Goal: Task Accomplishment & Management: Manage account settings

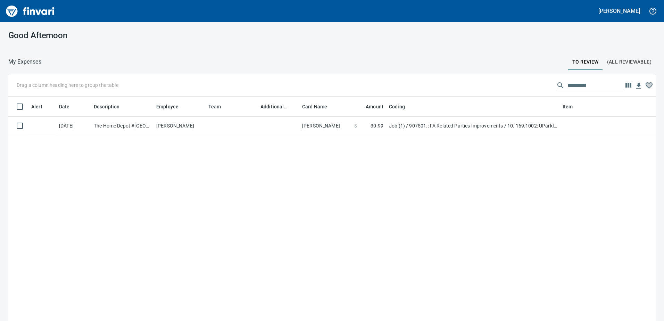
scroll to position [239, 637]
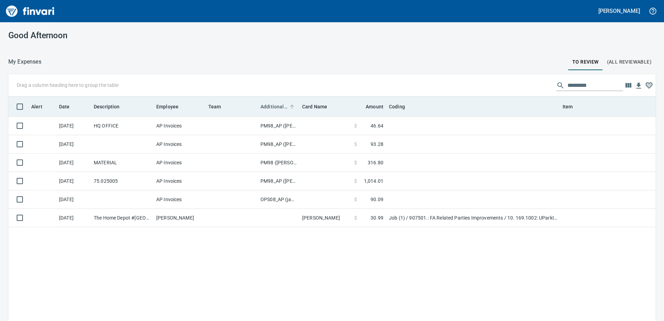
click at [274, 108] on span "Additional Reviewer" at bounding box center [273, 106] width 27 height 8
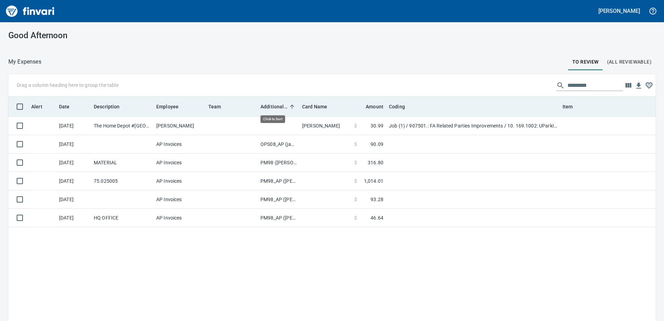
click at [274, 108] on span "Additional Reviewer" at bounding box center [273, 106] width 27 height 8
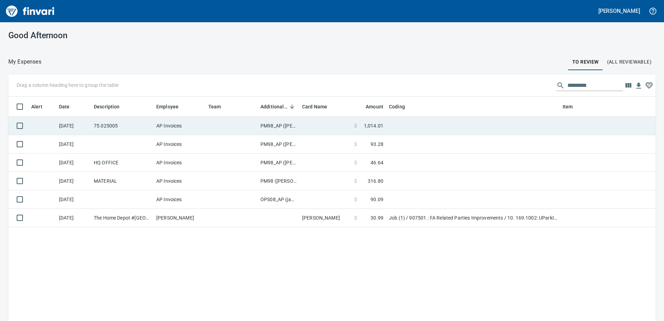
click at [278, 127] on td "PM98_AP ([PERSON_NAME], [PERSON_NAME])" at bounding box center [279, 126] width 42 height 18
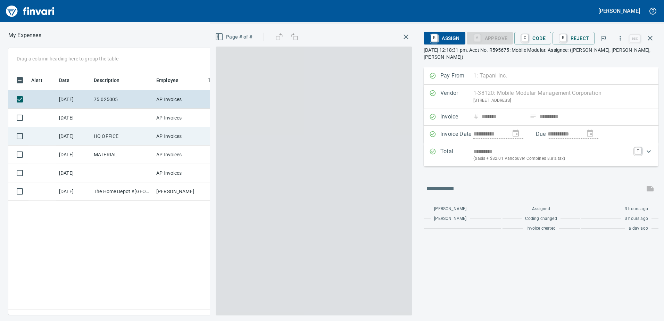
scroll to position [234, 468]
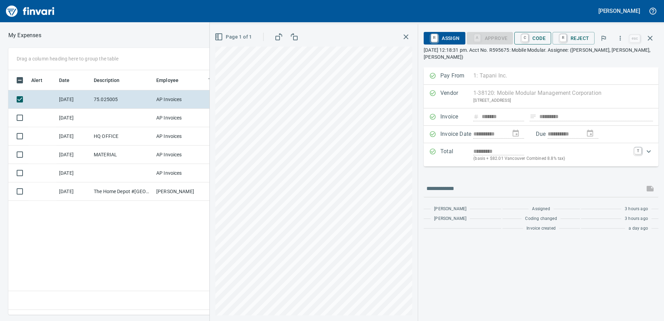
click at [540, 37] on span "C Code" at bounding box center [533, 38] width 26 height 12
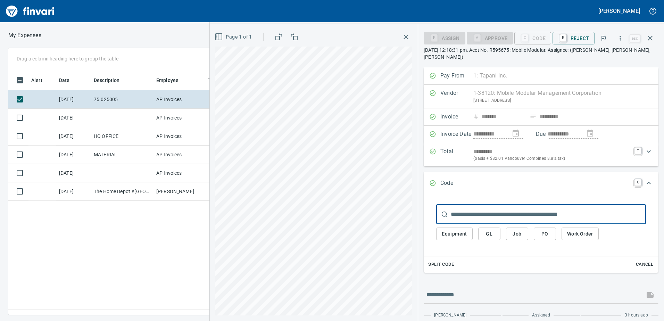
click at [460, 229] on span "Equipment" at bounding box center [453, 233] width 25 height 9
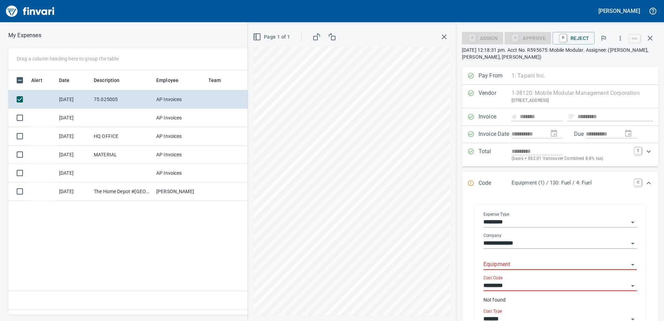
click at [494, 263] on input "Equipment" at bounding box center [555, 265] width 145 height 10
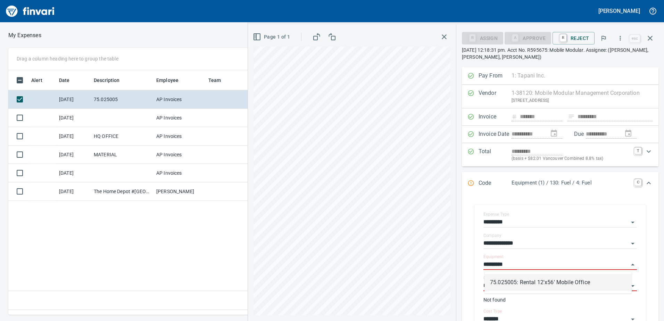
click at [513, 283] on li "75.025005: Rental 12'x56' Mobile Office" at bounding box center [557, 282] width 147 height 17
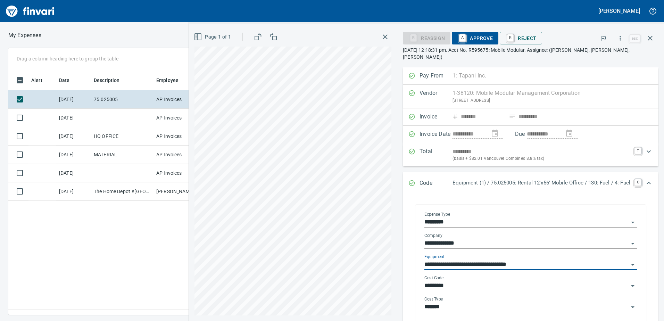
type input "**********"
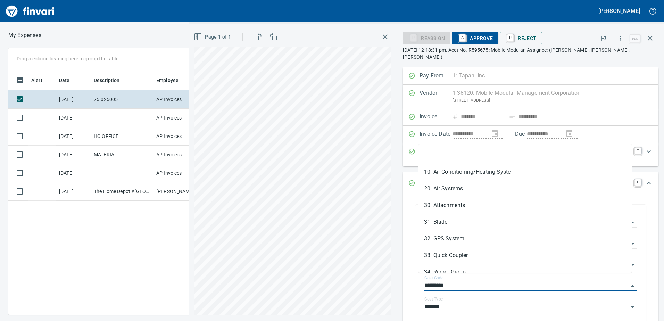
drag, startPoint x: 450, startPoint y: 277, endPoint x: 392, endPoint y: 275, distance: 57.7
click at [397, 275] on div "**********" at bounding box center [530, 247] width 267 height 361
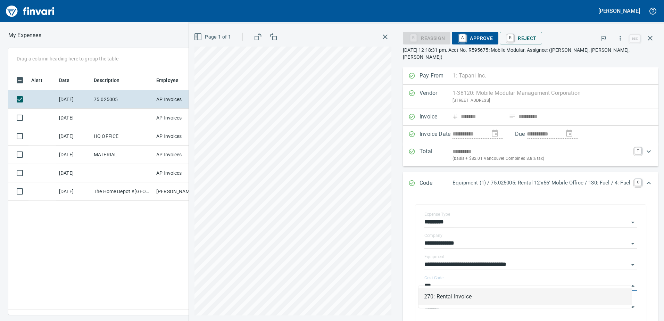
click at [432, 294] on li "270: Rental Invoice" at bounding box center [524, 296] width 213 height 17
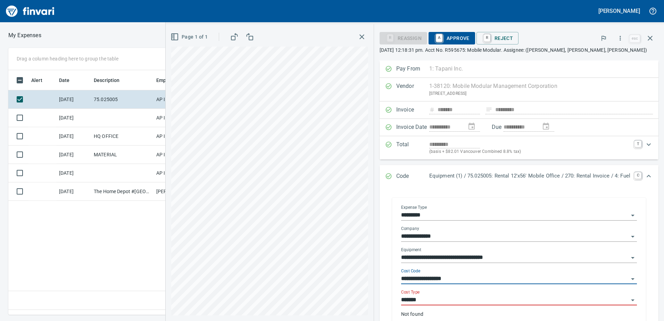
type input "**********"
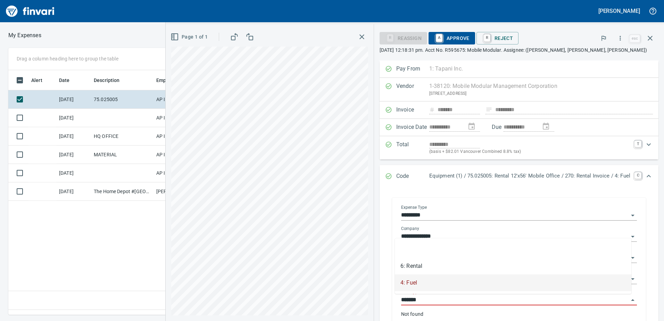
click at [423, 302] on input "*******" at bounding box center [514, 300] width 227 height 10
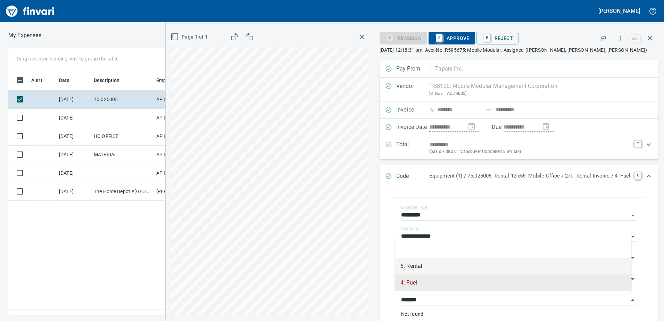
click at [414, 267] on li "6: Rental" at bounding box center [513, 266] width 236 height 17
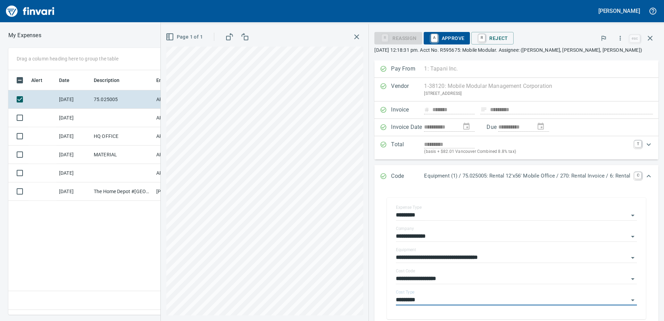
type input "*********"
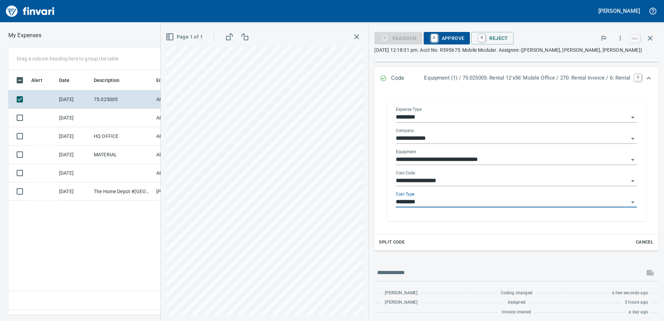
scroll to position [101, 0]
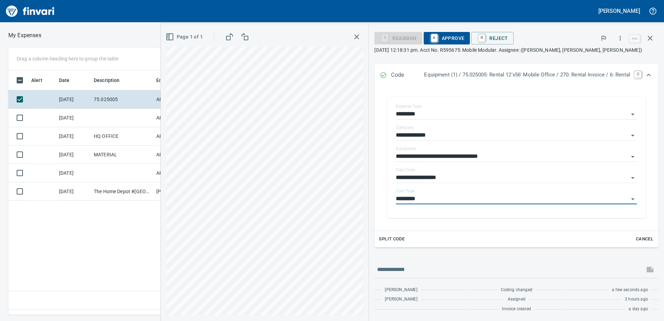
click at [440, 36] on span "A Approve" at bounding box center [446, 38] width 35 height 12
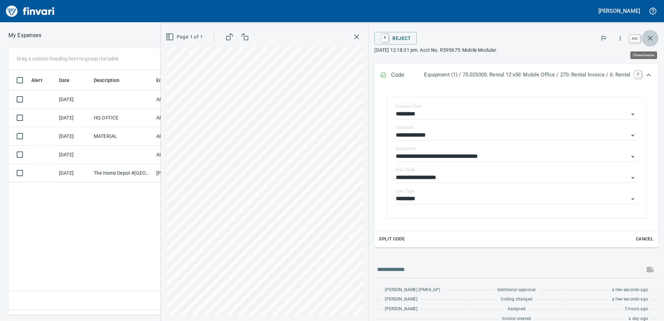
click at [649, 39] on icon "button" at bounding box center [649, 38] width 5 height 5
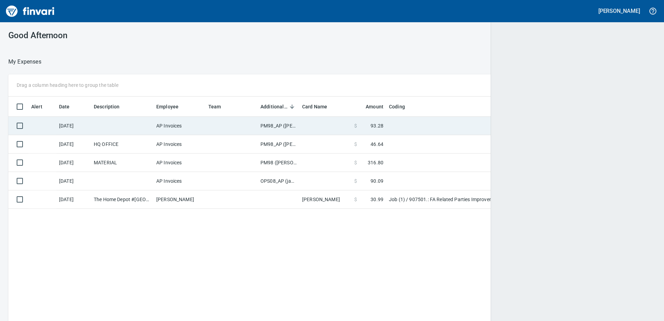
scroll to position [239, 635]
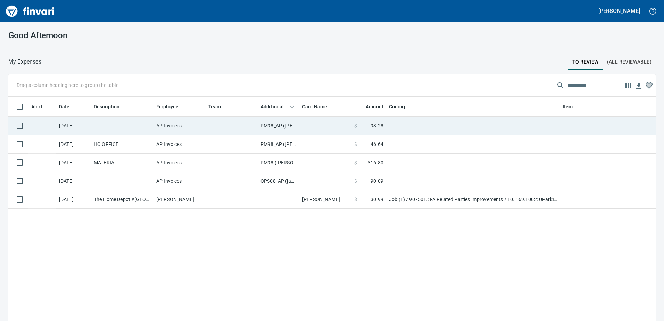
click at [276, 124] on td "PM98_AP ([PERSON_NAME], [PERSON_NAME])" at bounding box center [279, 126] width 42 height 18
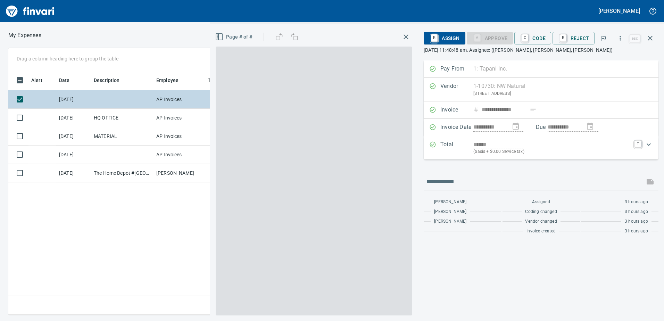
scroll to position [234, 468]
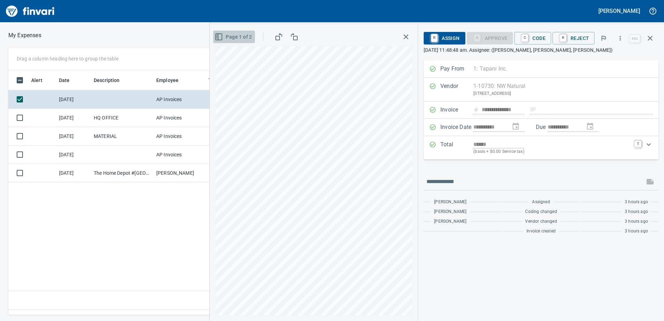
click at [220, 36] on icon "button" at bounding box center [218, 37] width 8 height 8
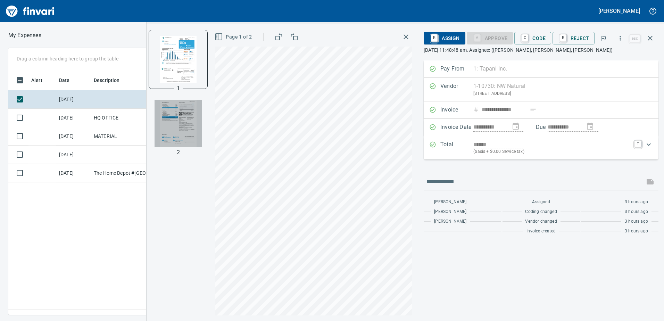
click at [184, 123] on img "button" at bounding box center [177, 123] width 47 height 47
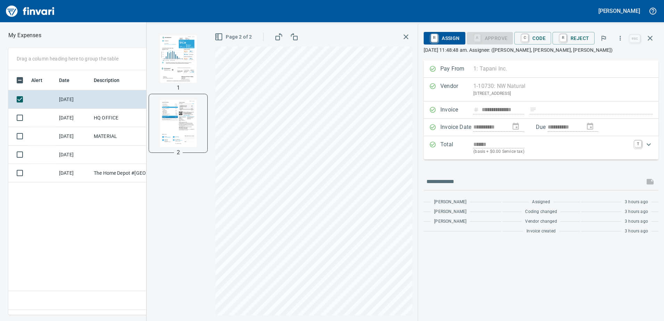
click at [170, 52] on img "button" at bounding box center [177, 58] width 47 height 47
click at [537, 38] on span "C Code" at bounding box center [533, 38] width 26 height 12
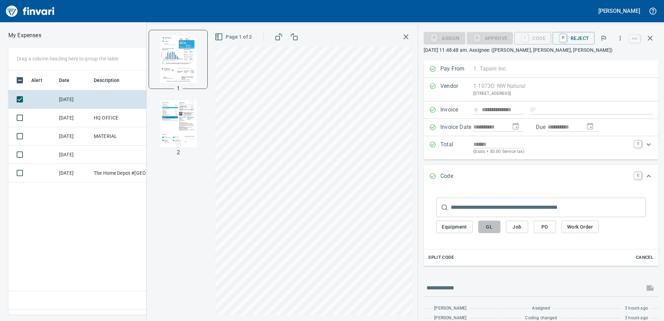
click at [491, 228] on span "GL" at bounding box center [488, 226] width 11 height 9
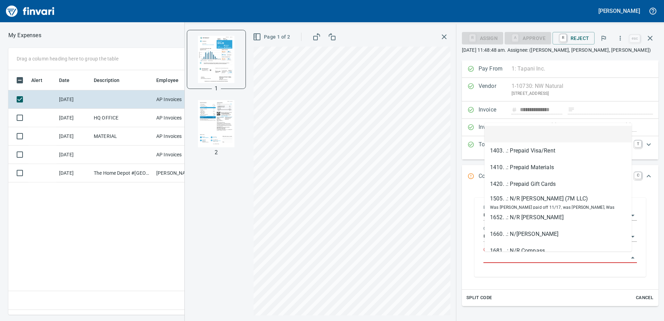
click at [499, 258] on input "GL Account" at bounding box center [555, 258] width 145 height 10
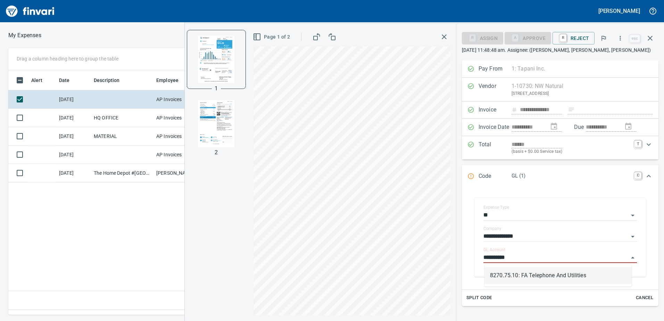
click at [513, 277] on li "8270.75.10: FA Telephone And Utilities" at bounding box center [557, 275] width 147 height 17
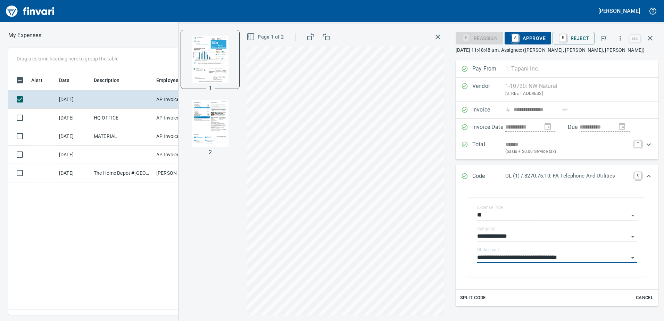
type input "**********"
click at [533, 39] on span "A Approve" at bounding box center [527, 38] width 35 height 12
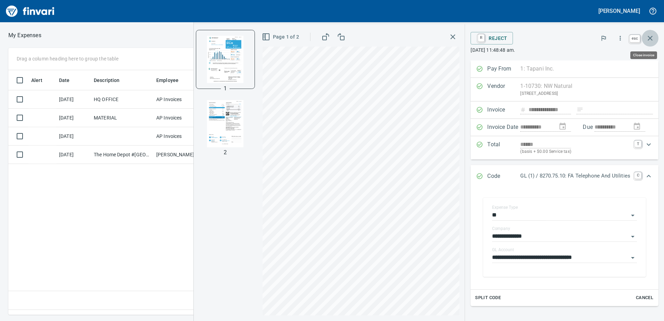
click at [651, 37] on icon "button" at bounding box center [649, 38] width 5 height 5
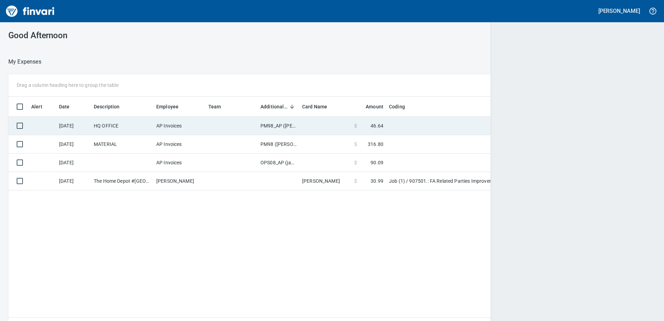
scroll to position [239, 637]
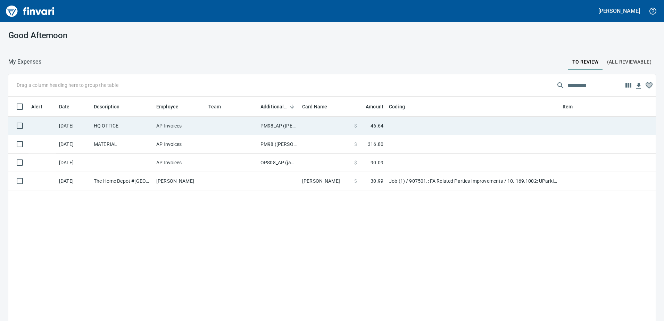
click at [265, 125] on td "PM98_AP ([PERSON_NAME], [PERSON_NAME])" at bounding box center [279, 126] width 42 height 18
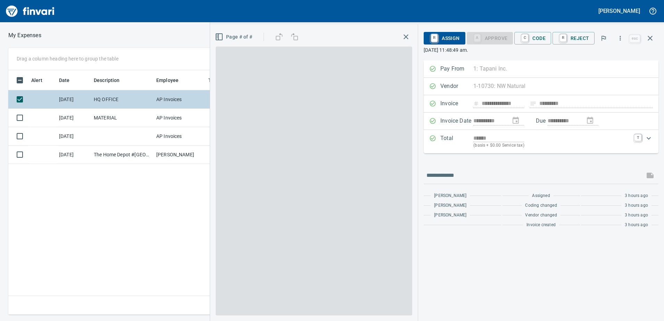
scroll to position [234, 468]
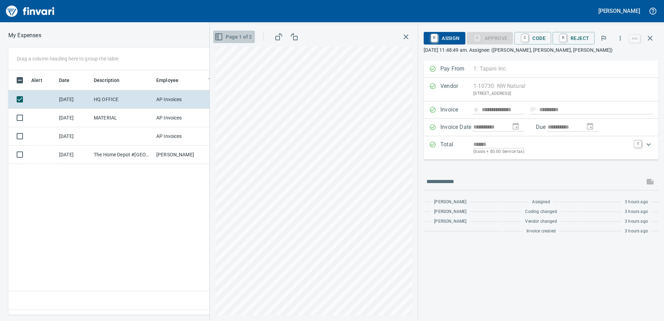
click at [217, 35] on rect "button" at bounding box center [217, 35] width 1 height 1
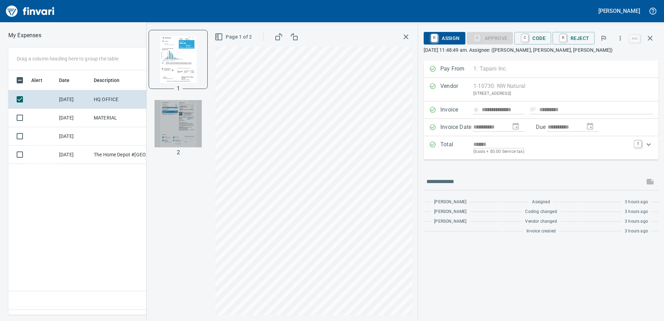
click at [175, 119] on img "button" at bounding box center [177, 123] width 47 height 47
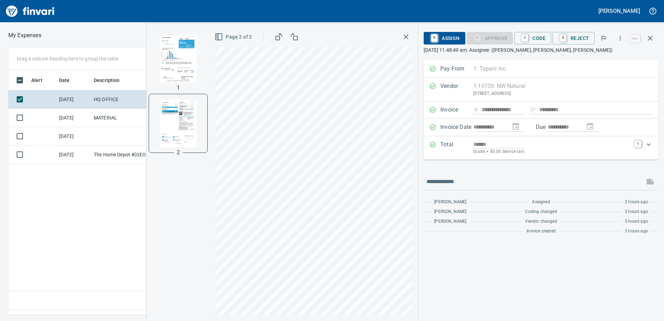
click at [178, 52] on img "button" at bounding box center [177, 58] width 47 height 47
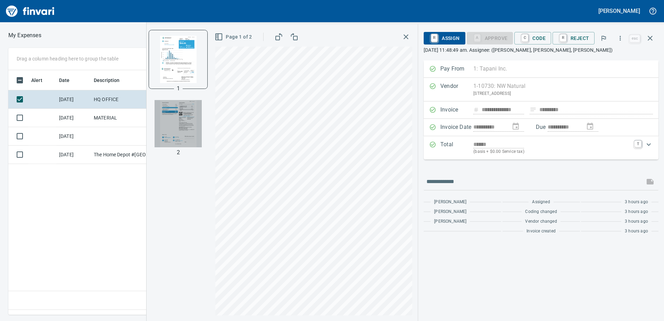
click at [179, 116] on img "button" at bounding box center [177, 123] width 47 height 47
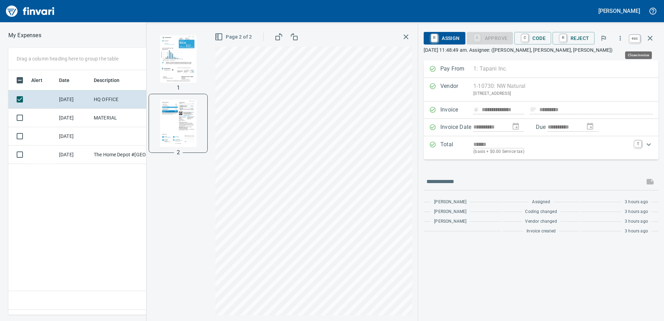
click at [649, 36] on icon "button" at bounding box center [650, 38] width 8 height 8
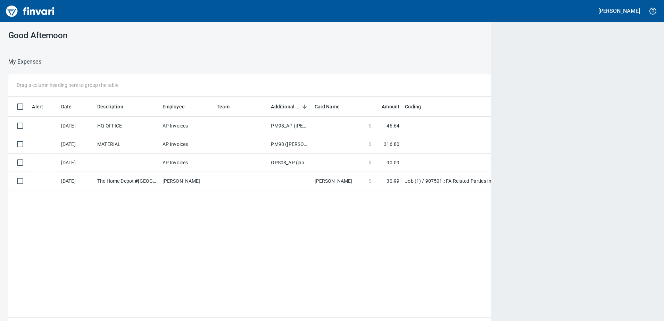
scroll to position [1, 1]
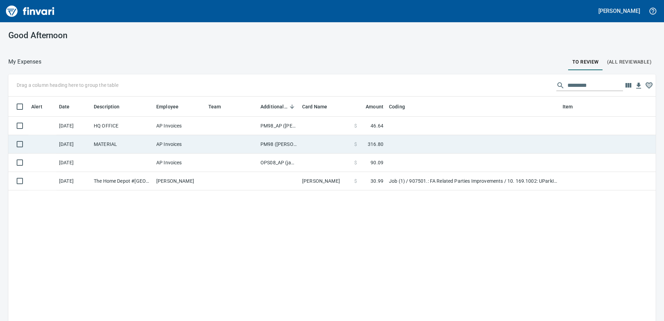
click at [271, 142] on td "PM98 ([PERSON_NAME], [PERSON_NAME])" at bounding box center [279, 144] width 42 height 18
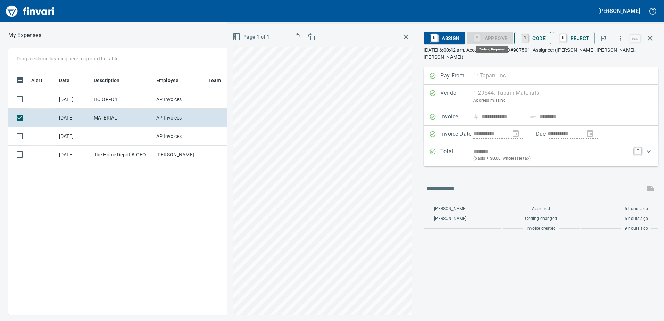
scroll to position [234, 468]
click at [536, 41] on span "C Code" at bounding box center [533, 38] width 26 height 12
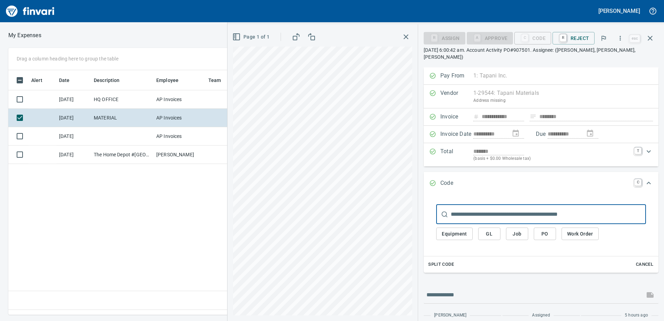
click at [453, 229] on span "Equipment" at bounding box center [453, 233] width 25 height 9
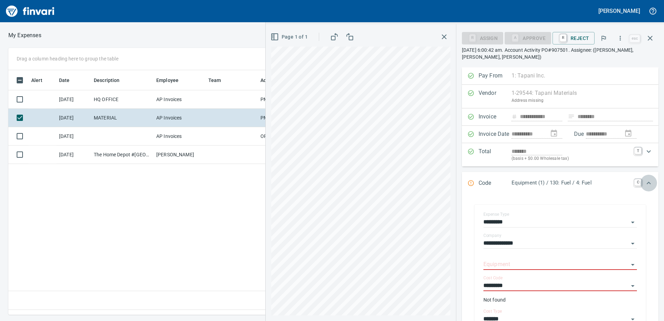
click at [646, 183] on icon "Expand" at bounding box center [648, 183] width 4 height 2
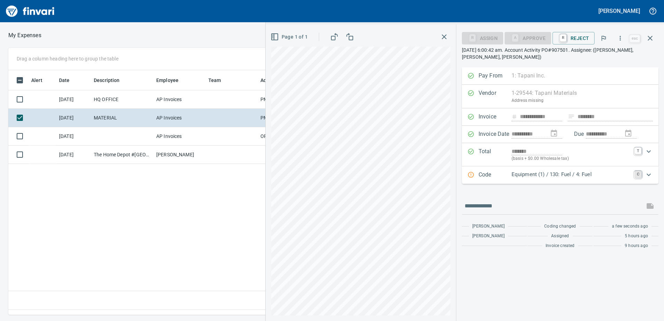
click at [636, 174] on link "C" at bounding box center [637, 174] width 7 height 7
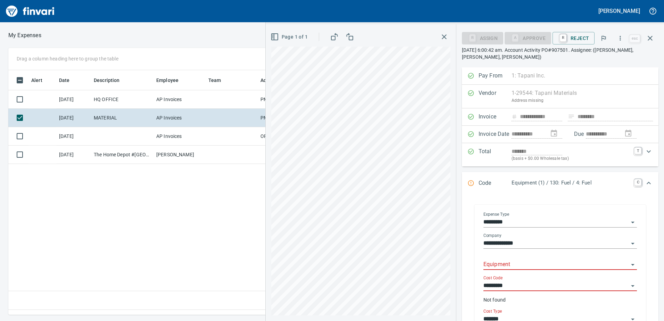
click at [631, 222] on icon "Open" at bounding box center [632, 222] width 3 height 2
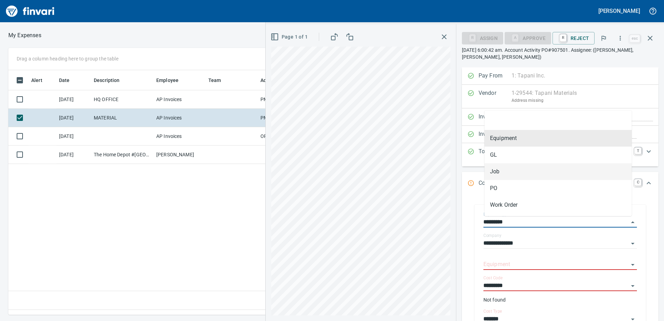
click at [500, 171] on li "Job" at bounding box center [557, 171] width 147 height 17
type input "***"
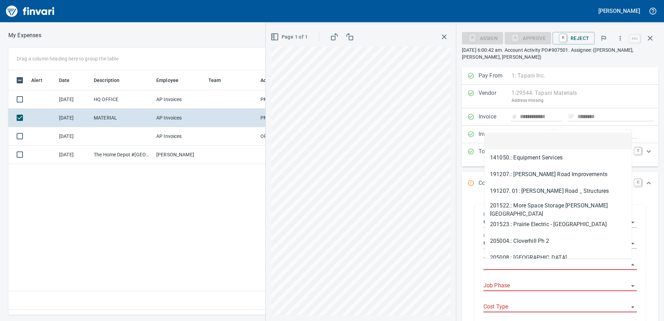
click at [503, 260] on input "Job" at bounding box center [555, 265] width 145 height 10
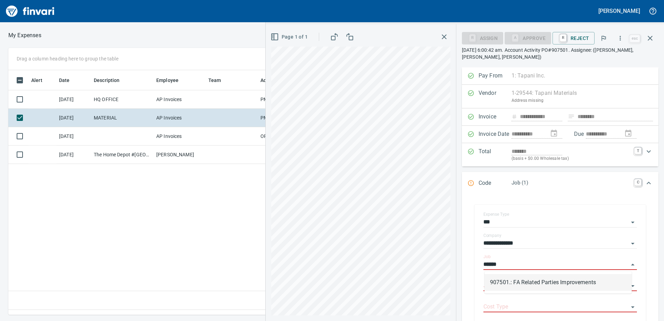
click at [516, 282] on li "907501.: FA Related Parties Improvements" at bounding box center [557, 282] width 147 height 17
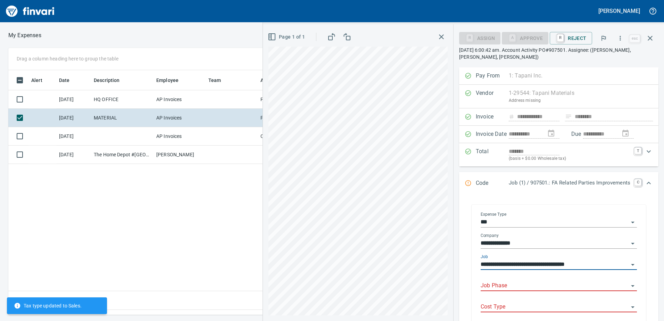
type input "**********"
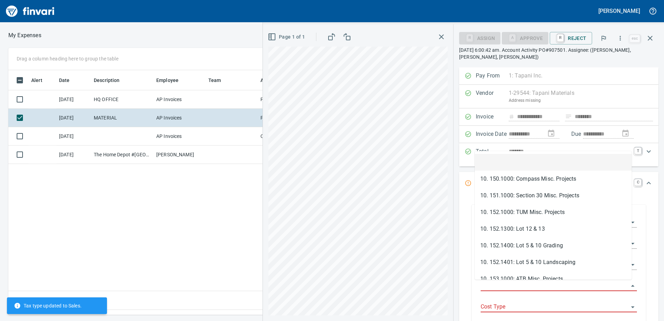
click at [494, 285] on input "Job Phase" at bounding box center [554, 286] width 148 height 10
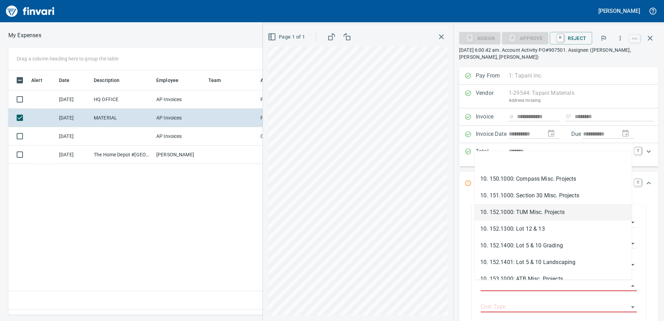
click at [520, 212] on li "10. 152.1000: TUM Misc. Projects" at bounding box center [552, 212] width 157 height 17
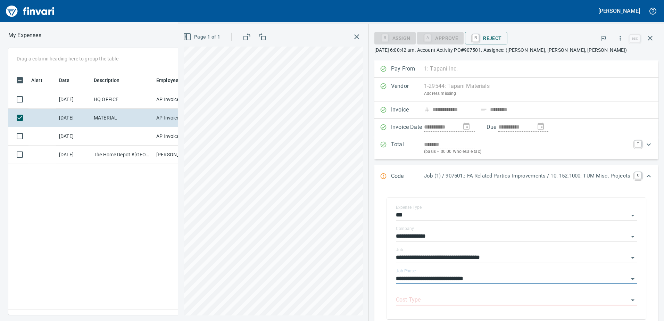
type input "**********"
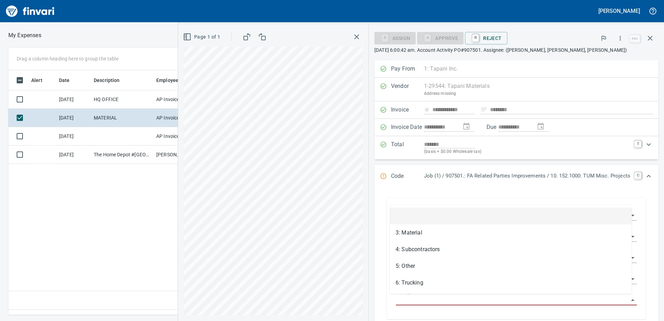
click at [444, 298] on input "Cost Type" at bounding box center [512, 300] width 233 height 10
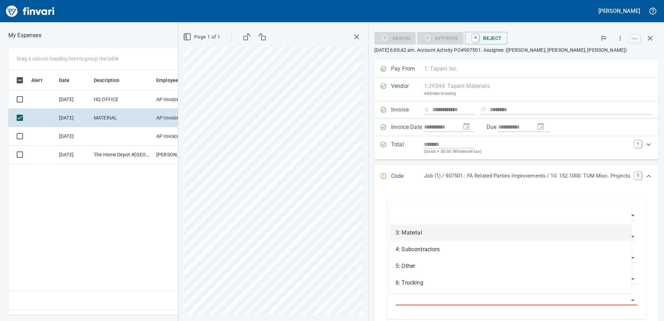
click at [411, 230] on li "3: Material" at bounding box center [511, 232] width 242 height 17
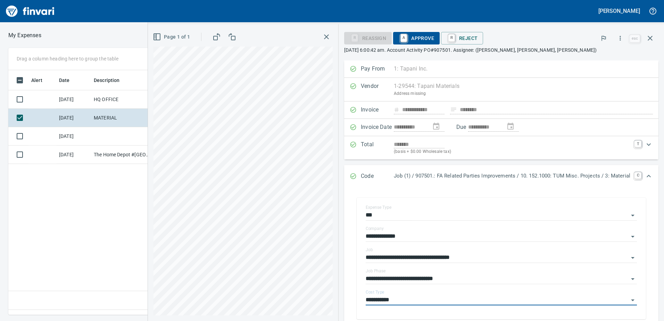
type input "**********"
click at [650, 37] on icon "button" at bounding box center [649, 38] width 5 height 5
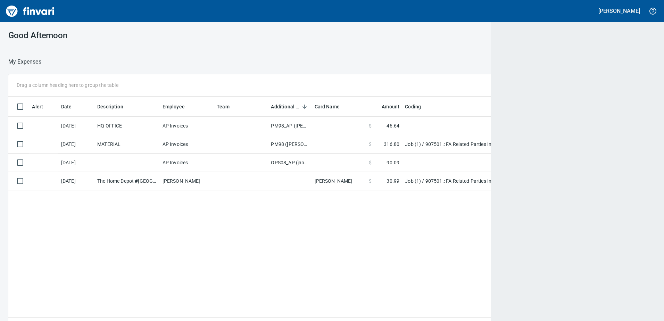
scroll to position [1, 1]
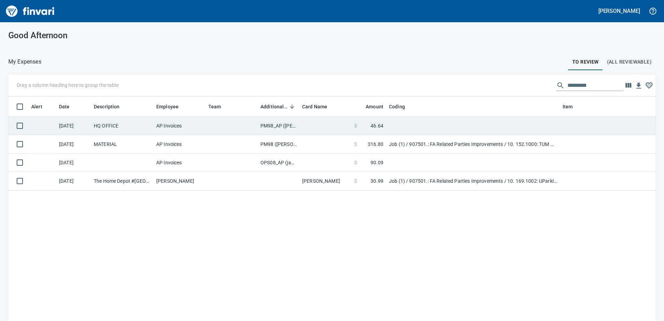
click at [284, 123] on td "PM98_AP ([PERSON_NAME], [PERSON_NAME])" at bounding box center [279, 126] width 42 height 18
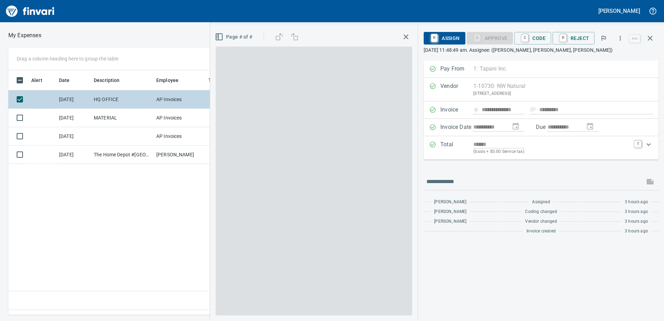
scroll to position [234, 468]
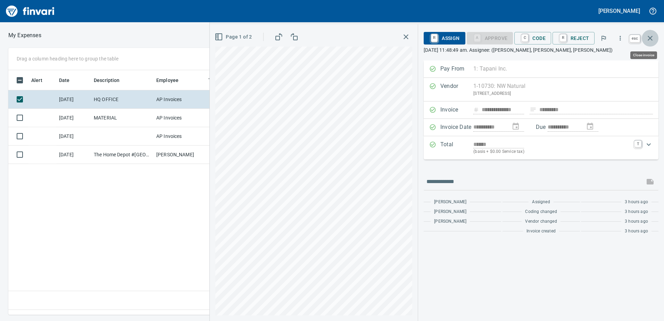
click at [648, 36] on icon "button" at bounding box center [650, 38] width 8 height 8
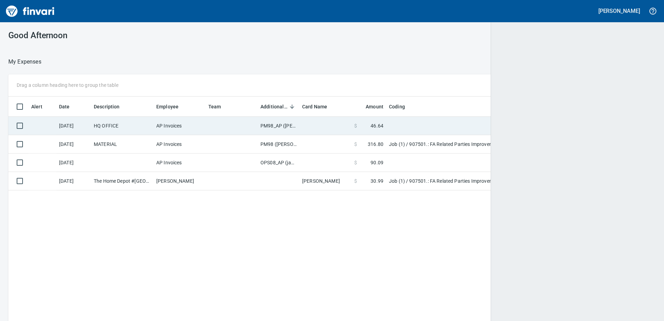
scroll to position [239, 635]
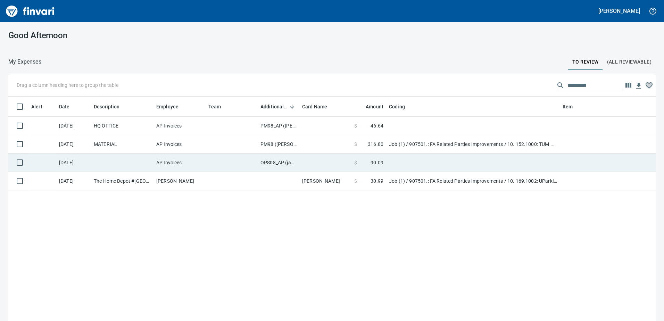
click at [281, 163] on td "OPS08_AP (janettep, samr)" at bounding box center [279, 162] width 42 height 18
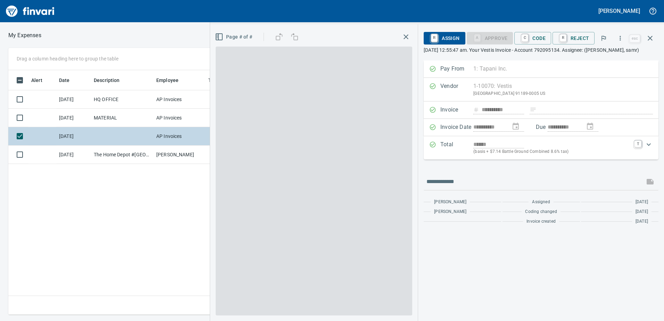
scroll to position [234, 468]
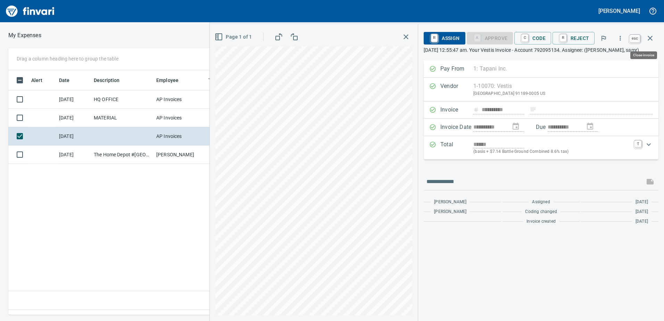
click at [651, 38] on icon "button" at bounding box center [650, 38] width 8 height 8
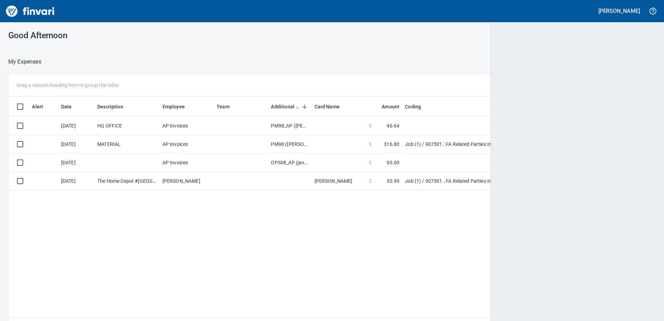
scroll to position [1, 1]
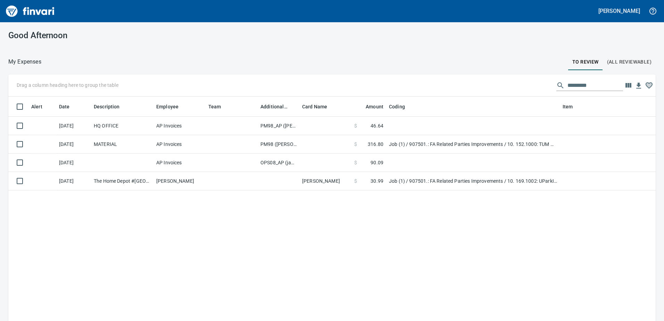
scroll to position [239, 637]
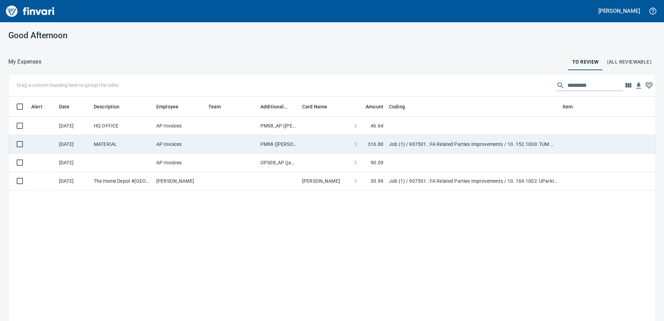
click at [375, 144] on span "316.80" at bounding box center [376, 144] width 16 height 7
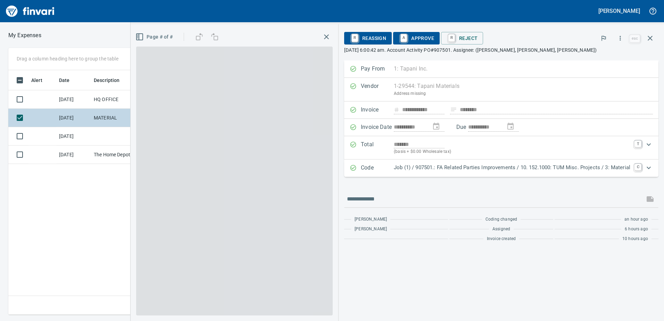
scroll to position [234, 468]
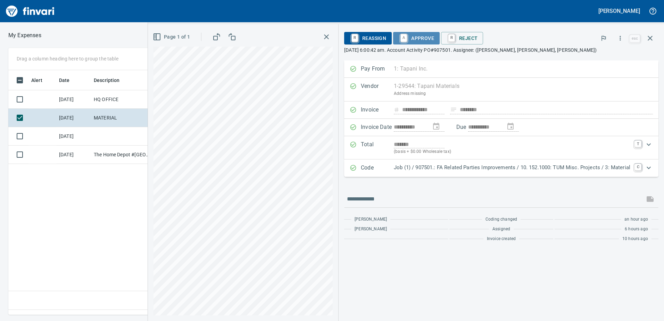
click at [421, 42] on span "A Approve" at bounding box center [415, 38] width 35 height 12
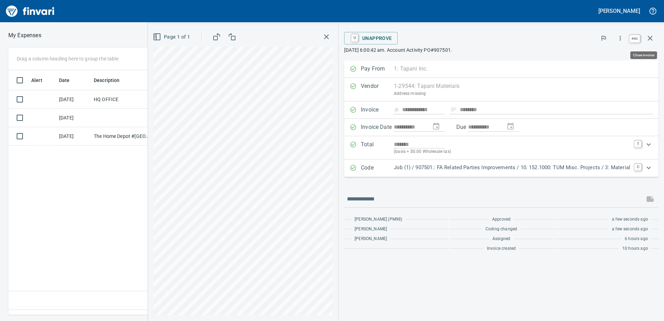
click at [650, 39] on icon "button" at bounding box center [649, 38] width 5 height 5
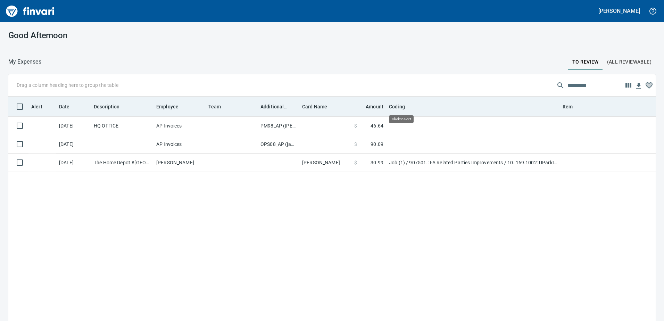
scroll to position [239, 637]
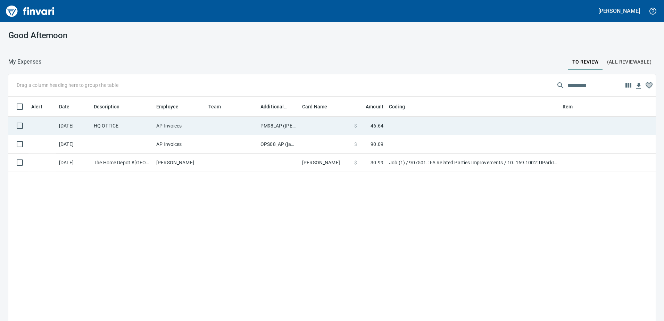
click at [279, 126] on td "PM98_AP ([PERSON_NAME], [PERSON_NAME])" at bounding box center [279, 126] width 42 height 18
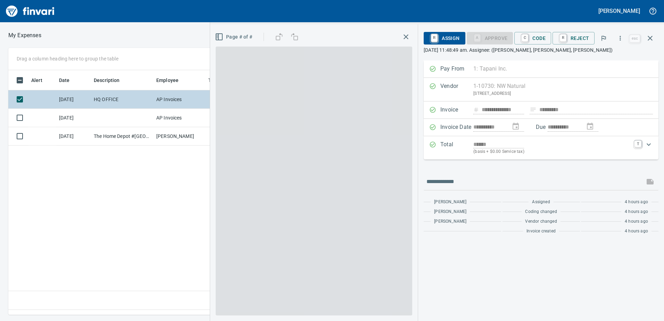
scroll to position [234, 468]
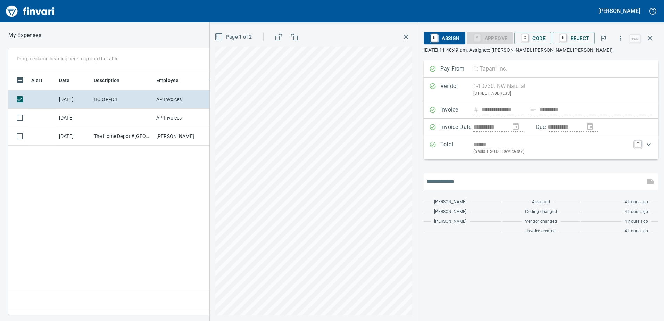
click at [442, 182] on input "text" at bounding box center [533, 181] width 215 height 11
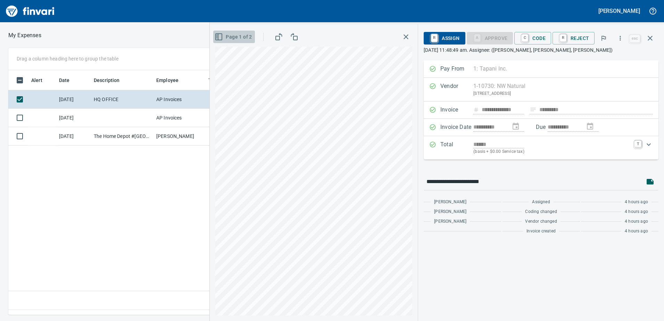
click at [221, 36] on icon "button" at bounding box center [218, 37] width 8 height 8
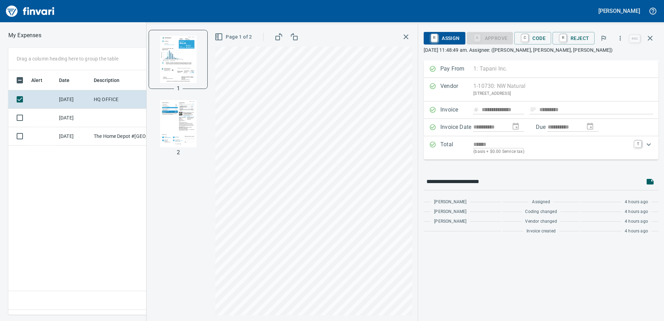
click at [180, 120] on img "button" at bounding box center [177, 123] width 47 height 47
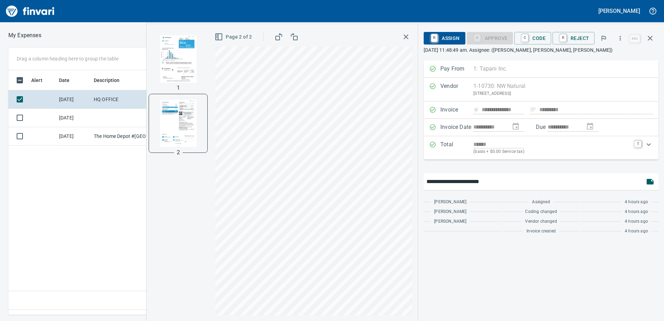
click at [503, 184] on input "**********" at bounding box center [533, 181] width 215 height 11
type input "**********"
click at [650, 181] on icon "button" at bounding box center [649, 182] width 7 height 6
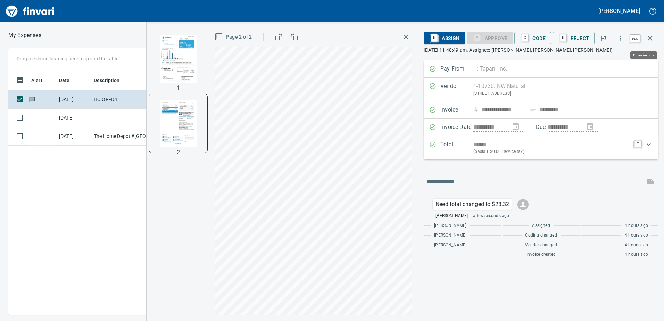
click at [651, 36] on icon "button" at bounding box center [650, 38] width 8 height 8
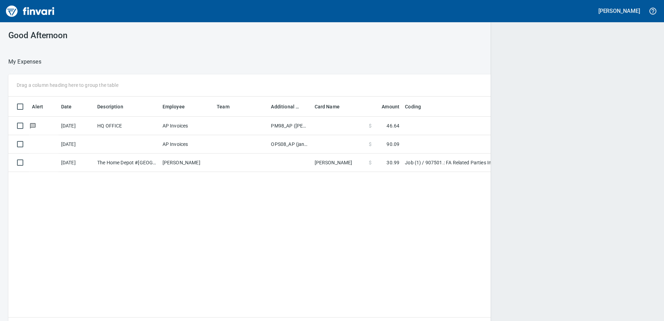
scroll to position [1, 1]
